Goal: Find specific page/section: Find specific page/section

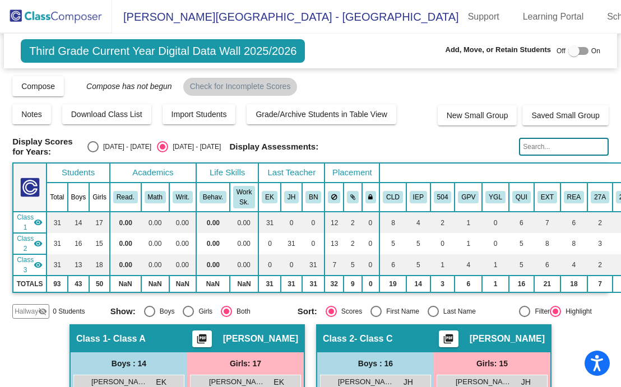
click at [69, 12] on img at bounding box center [56, 16] width 112 height 33
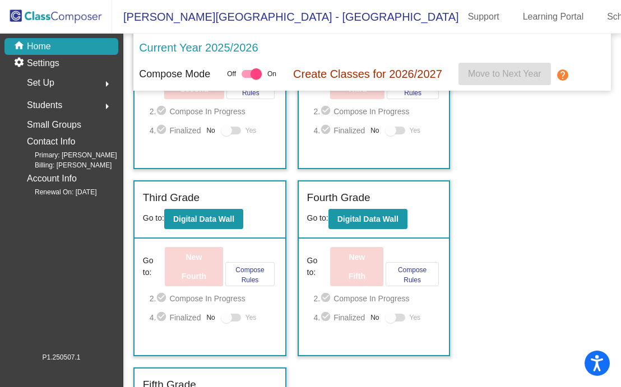
scroll to position [309, 0]
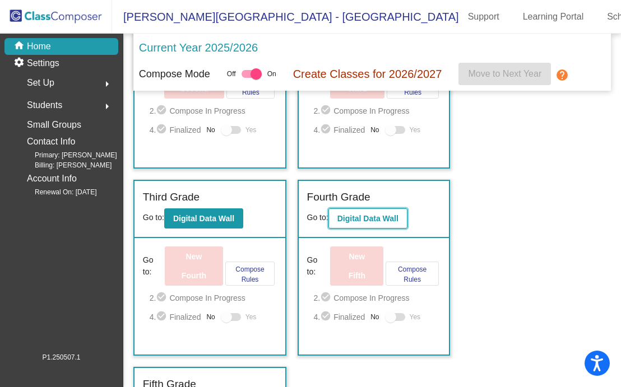
click at [363, 214] on b "Digital Data Wall" at bounding box center [367, 218] width 61 height 9
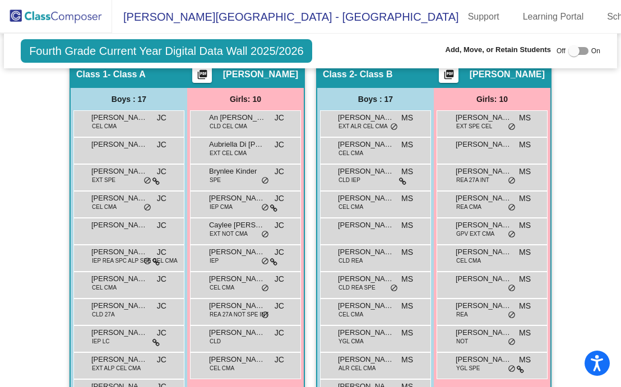
scroll to position [289, 0]
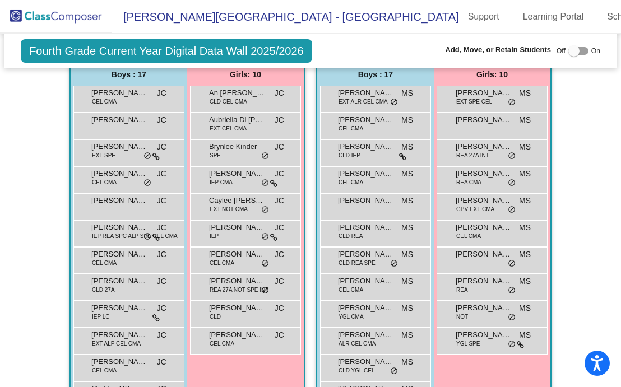
click at [11, 110] on mat-sidenav-content "Fourth Grade Current Year Digital Data Wall 2025/2026 Add, Move, or Retain Stud…" at bounding box center [310, 211] width 621 height 354
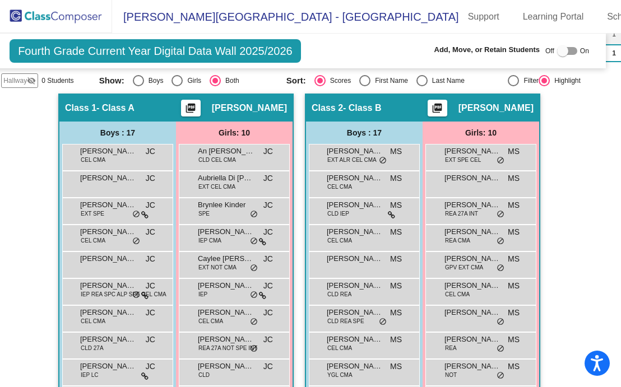
scroll to position [220, 11]
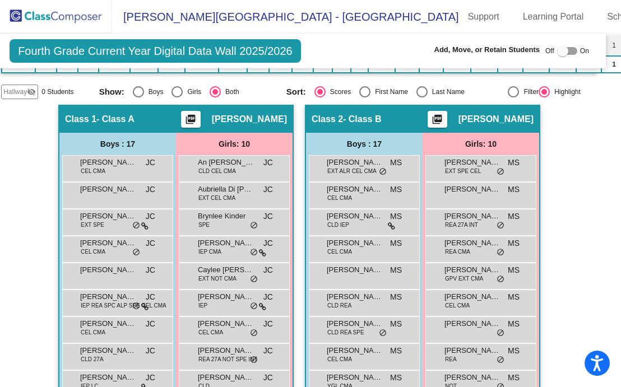
click at [63, 11] on img at bounding box center [56, 16] width 112 height 33
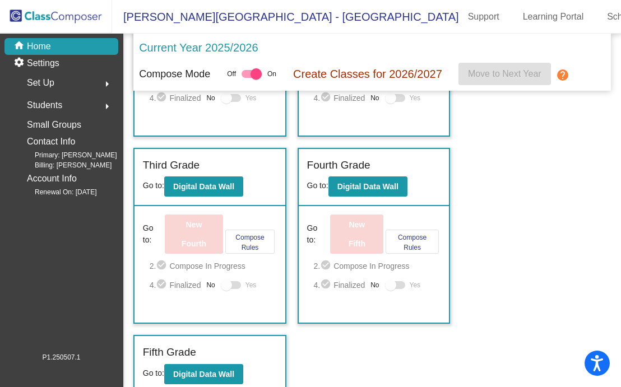
scroll to position [344, 0]
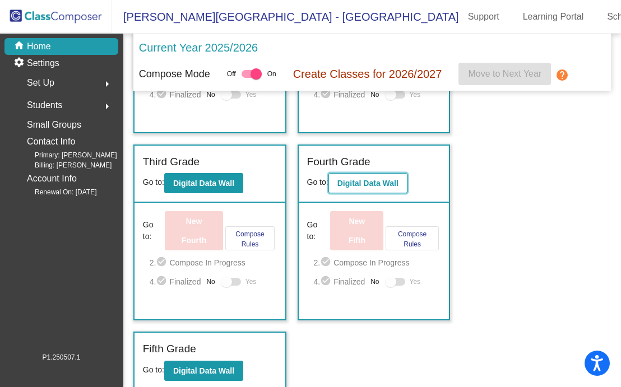
click at [364, 183] on b "Digital Data Wall" at bounding box center [367, 183] width 61 height 9
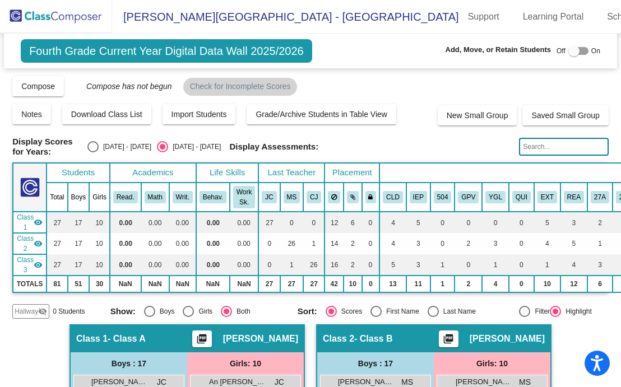
click at [43, 17] on img at bounding box center [56, 16] width 112 height 33
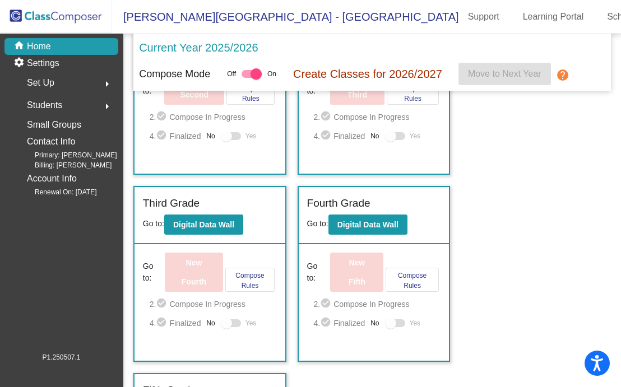
scroll to position [344, 0]
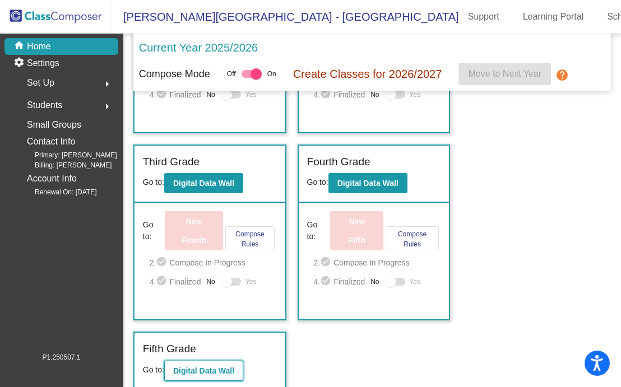
click at [207, 366] on b "Digital Data Wall" at bounding box center [203, 370] width 61 height 9
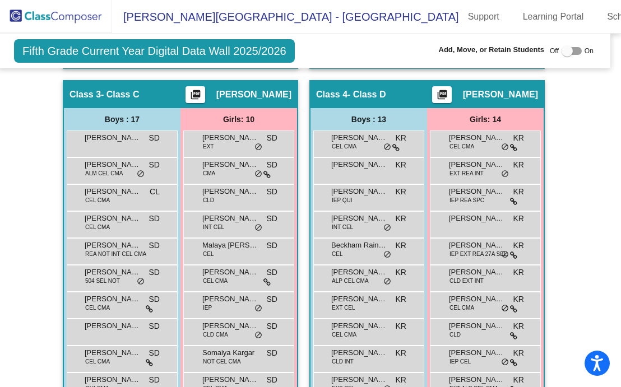
scroll to position [710, 7]
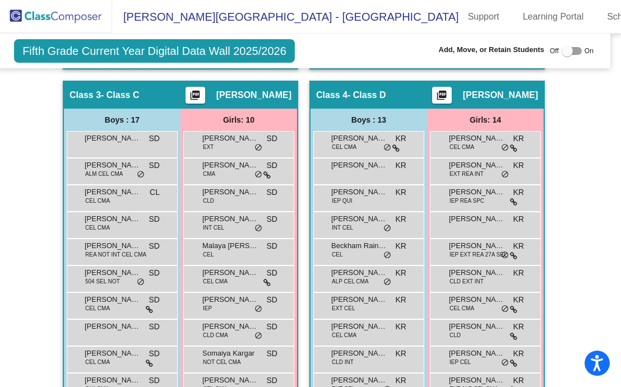
click at [38, 126] on div "Hallway - Hallway Class picture_as_pdf Add Student First Name Last Name Student…" at bounding box center [304, 121] width 596 height 970
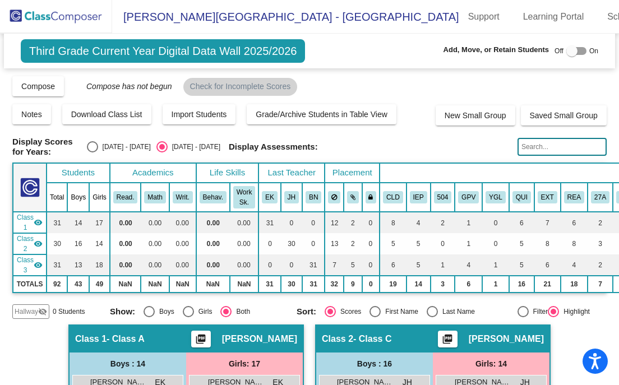
scroll to position [242, 13]
